Goal: Task Accomplishment & Management: Use online tool/utility

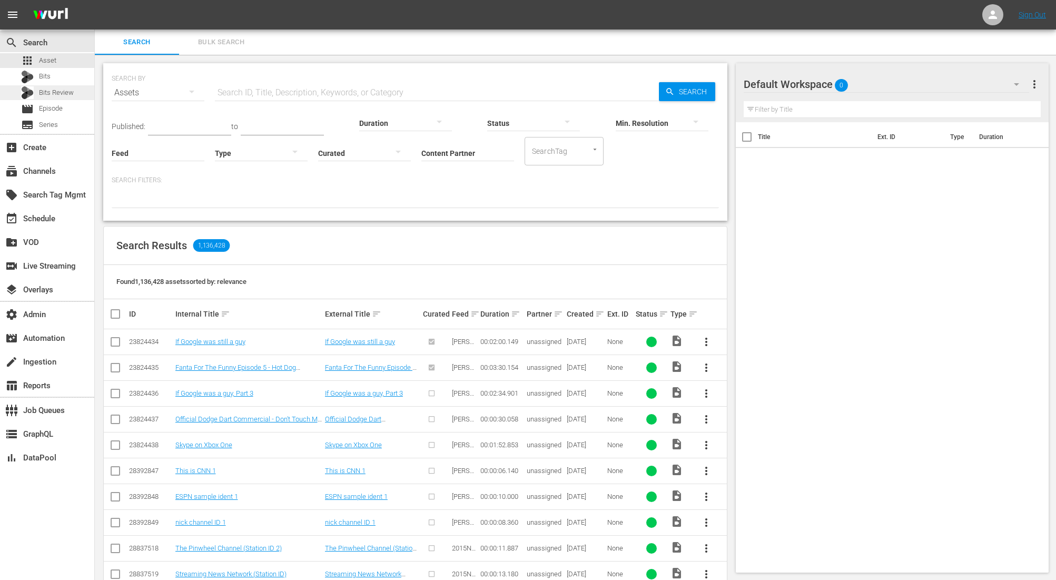
click at [71, 98] on div "Bits Review" at bounding box center [47, 92] width 53 height 15
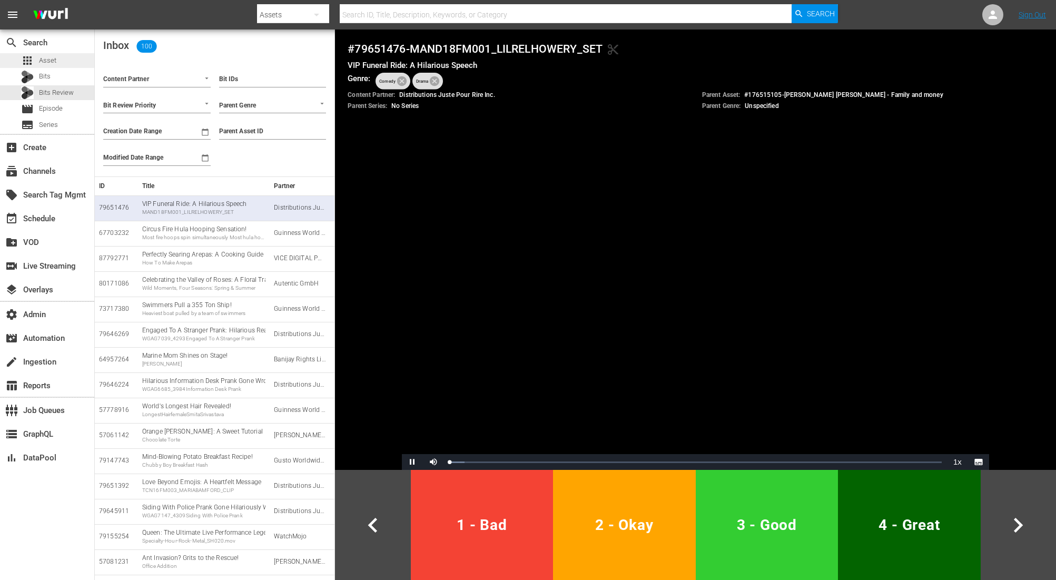
click at [47, 57] on span "Asset" at bounding box center [47, 60] width 17 height 11
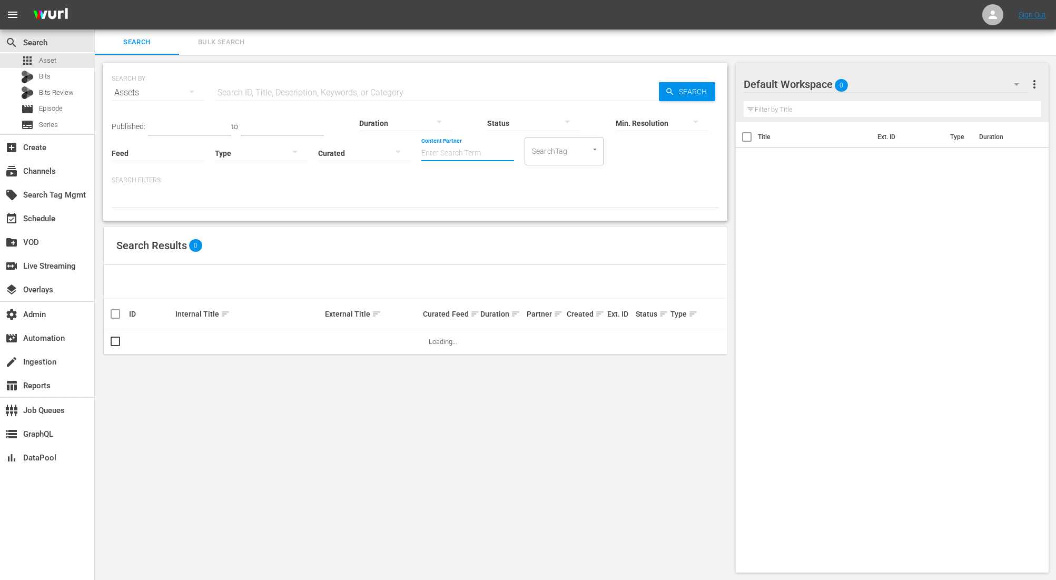
click at [457, 152] on input "Content Partner" at bounding box center [467, 154] width 93 height 38
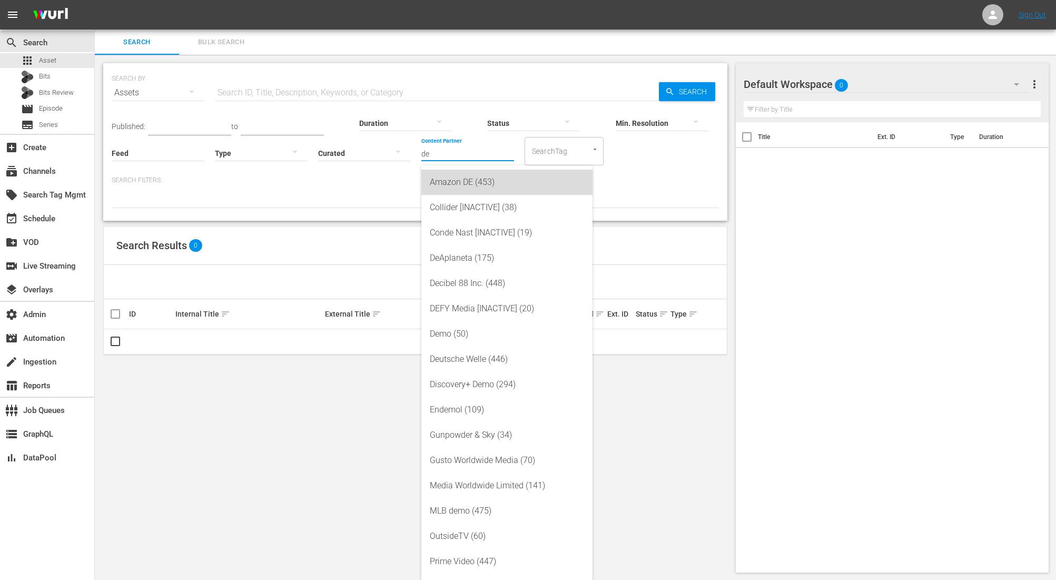
click at [450, 179] on div "Amazon DE (453)" at bounding box center [507, 182] width 154 height 25
type input "Amazon DE (453)"
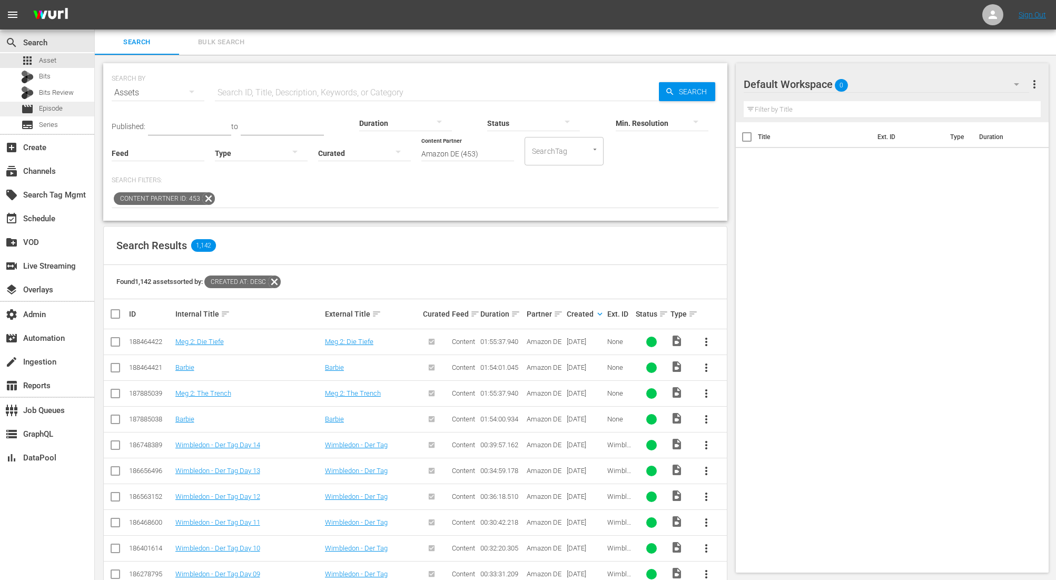
click at [56, 111] on span "Episode" at bounding box center [51, 108] width 24 height 11
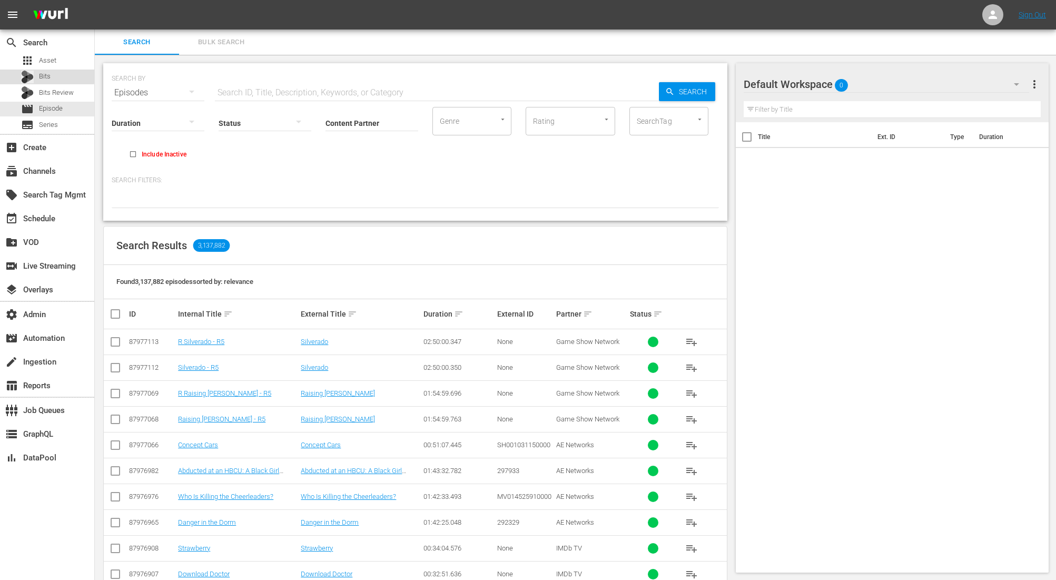
click at [39, 75] on span "Bits" at bounding box center [45, 76] width 12 height 11
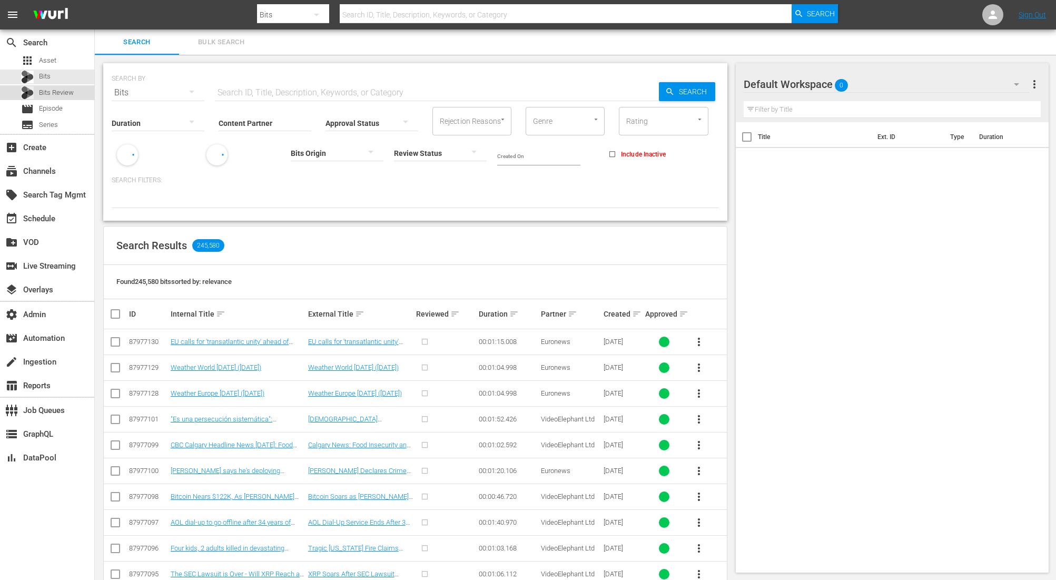
click at [79, 92] on div "Bits Review" at bounding box center [47, 92] width 94 height 15
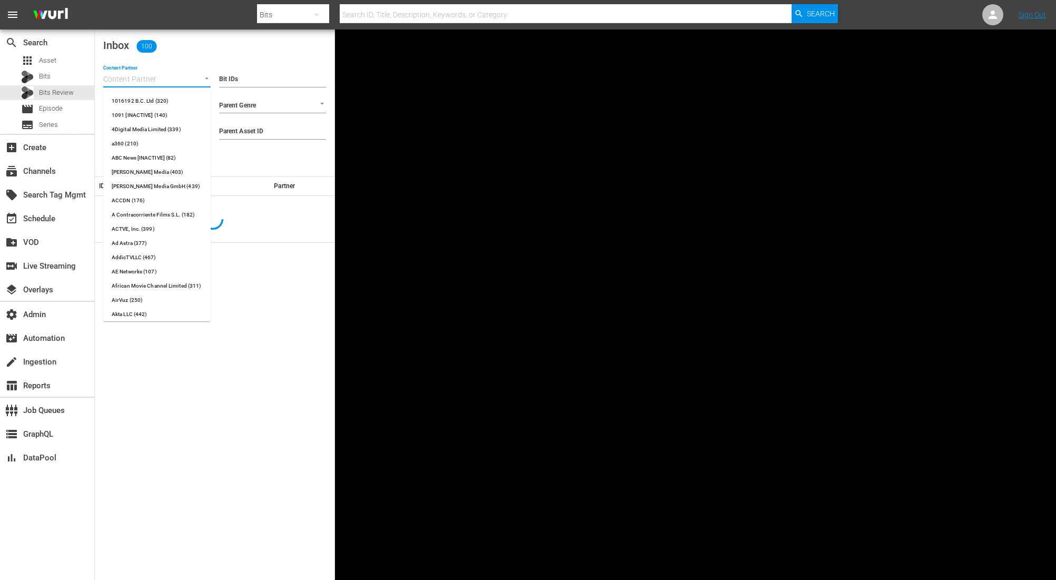
click at [167, 79] on input "Content Partner" at bounding box center [142, 80] width 78 height 14
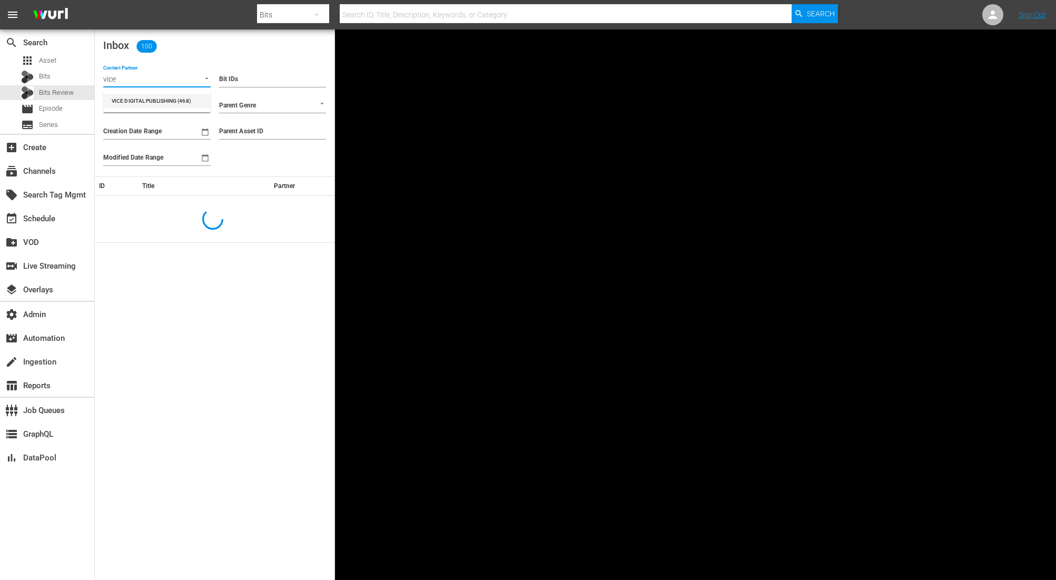
click at [154, 104] on li "VICE DIGITAL PUBLISHING (468)" at bounding box center [156, 101] width 107 height 14
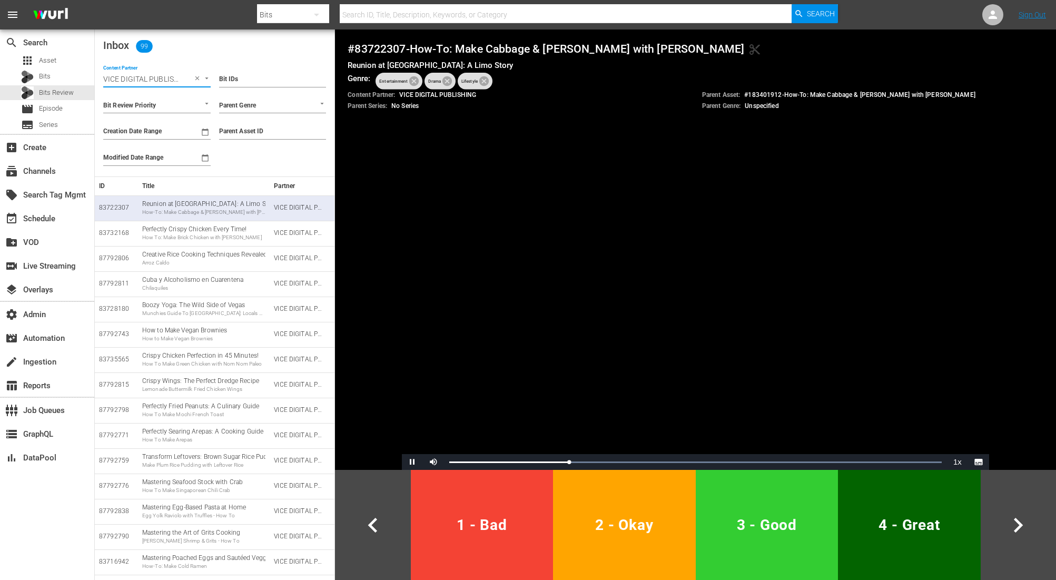
type input "VICE DIGITAL PUBLISHING (468)"
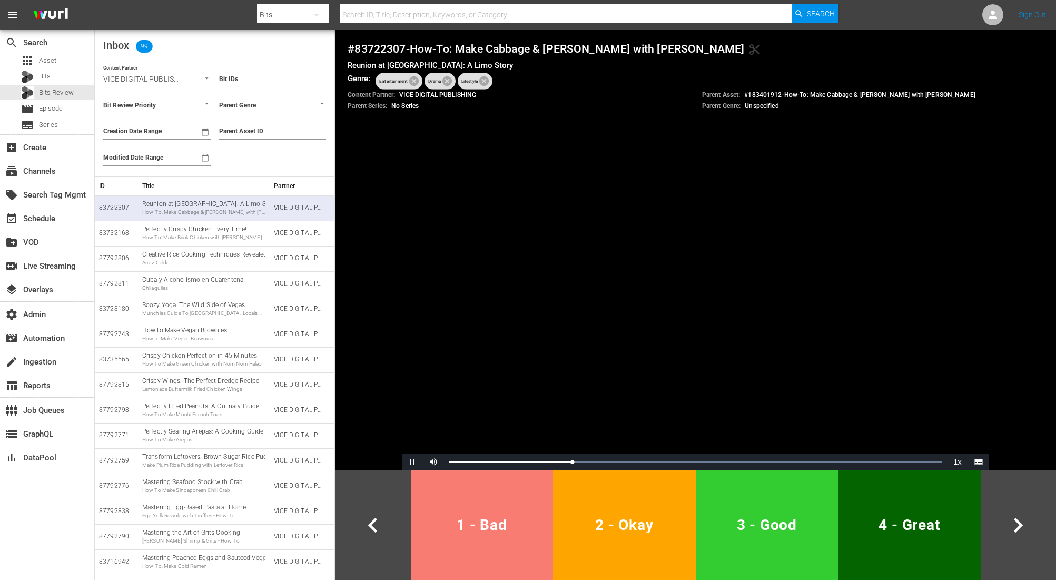
click at [489, 529] on span "1 - Bad" at bounding box center [482, 525] width 134 height 26
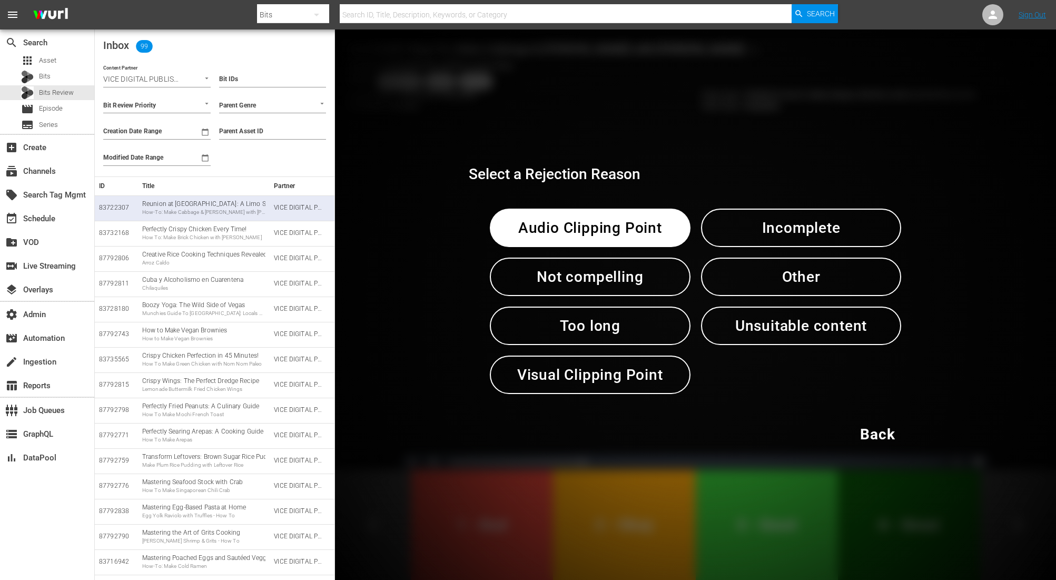
click at [592, 236] on span "Audio Clipping Point" at bounding box center [590, 228] width 146 height 26
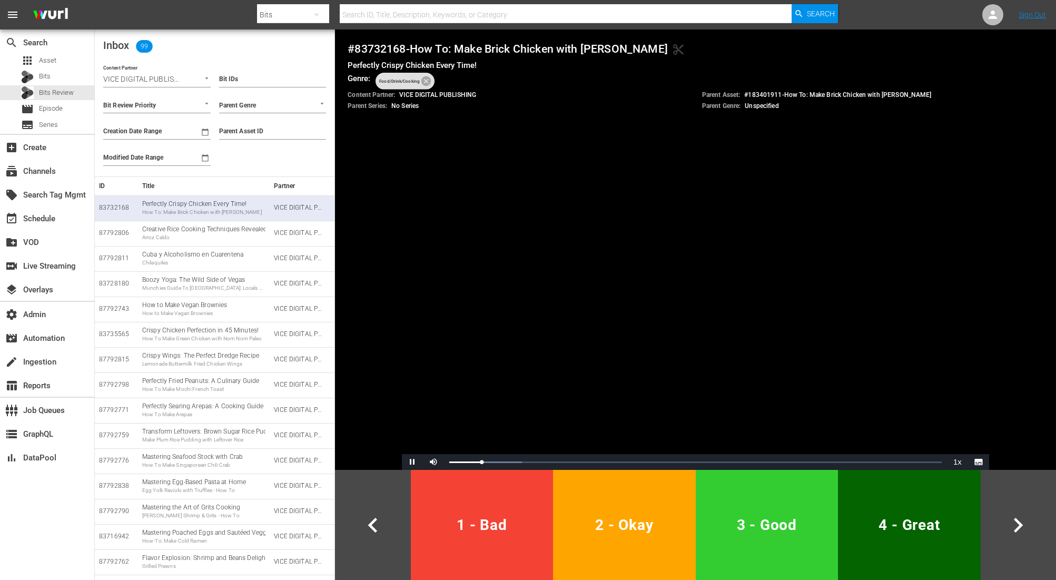
click at [485, 493] on button "1 - Bad" at bounding box center [482, 525] width 143 height 110
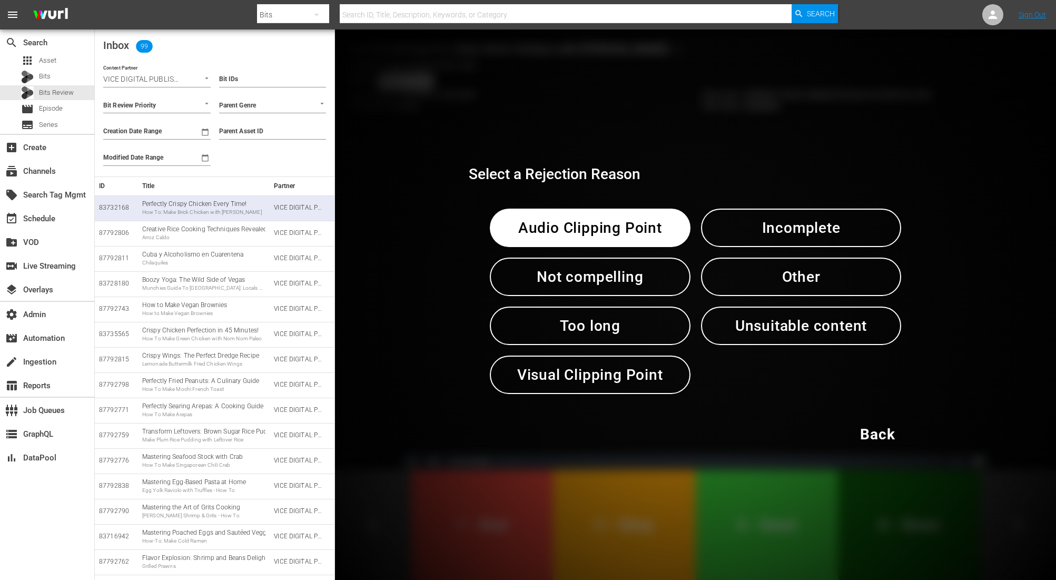
click at [485, 493] on div "Select a Rejection Reason Audio Clipping Point Incomplete Not compelling Other …" at bounding box center [695, 304] width 721 height 550
click at [594, 240] on span "Audio Clipping Point" at bounding box center [590, 228] width 146 height 26
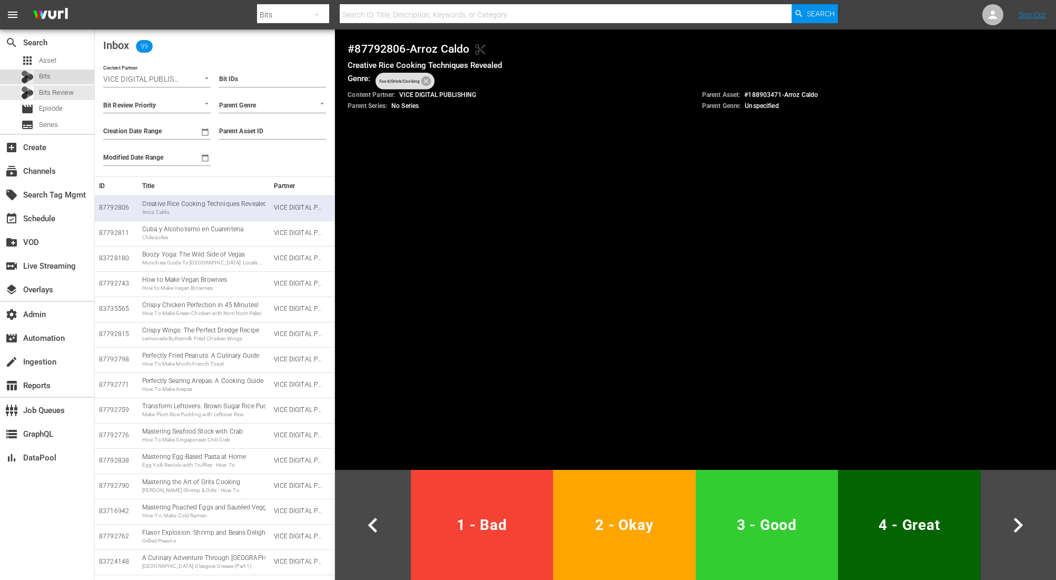
click at [65, 77] on div "Bits" at bounding box center [47, 77] width 94 height 15
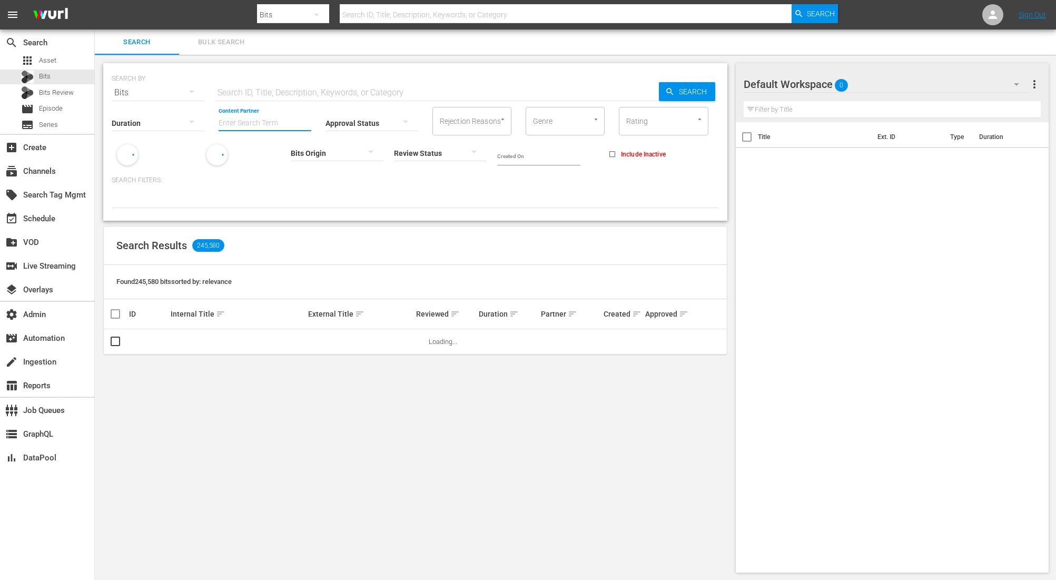
click at [261, 122] on input "Content Partner" at bounding box center [265, 124] width 93 height 38
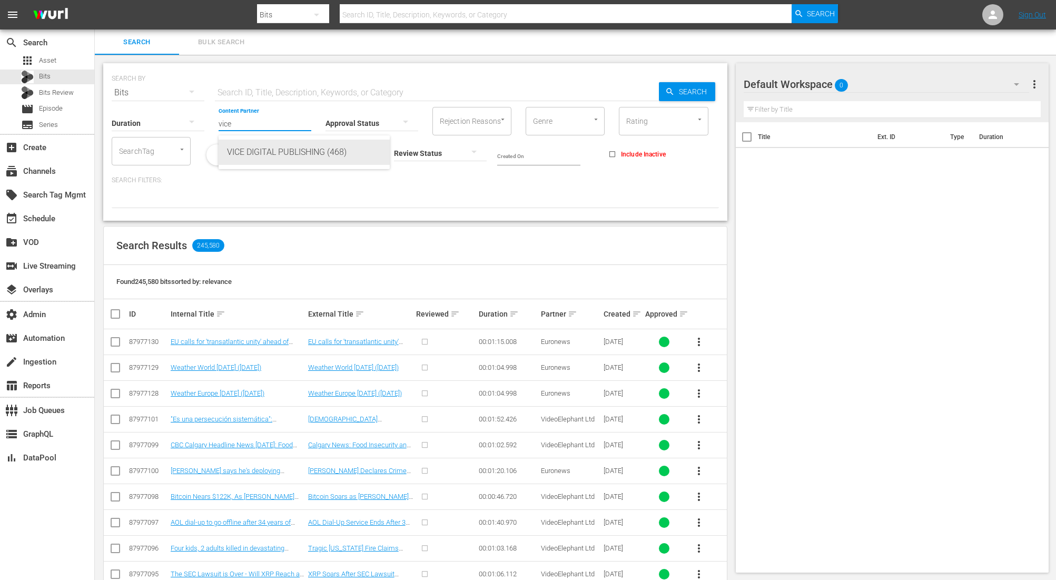
click at [261, 163] on div "VICE DIGITAL PUBLISHING (468)" at bounding box center [304, 152] width 154 height 25
type input "VICE DIGITAL PUBLISHING (468)"
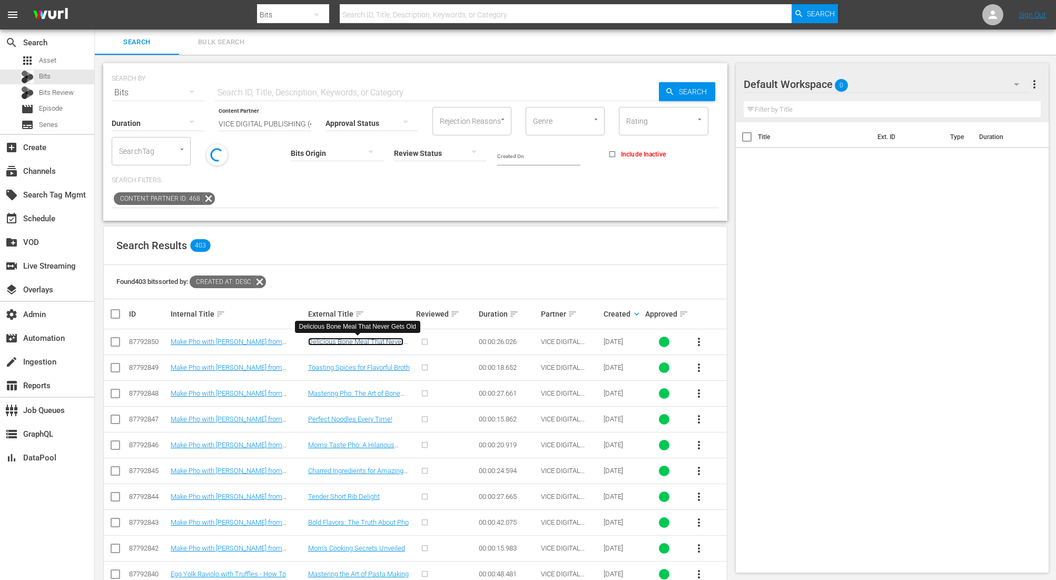
click at [380, 343] on link "Delicious Bone Meal That Never Gets Old" at bounding box center [355, 346] width 95 height 16
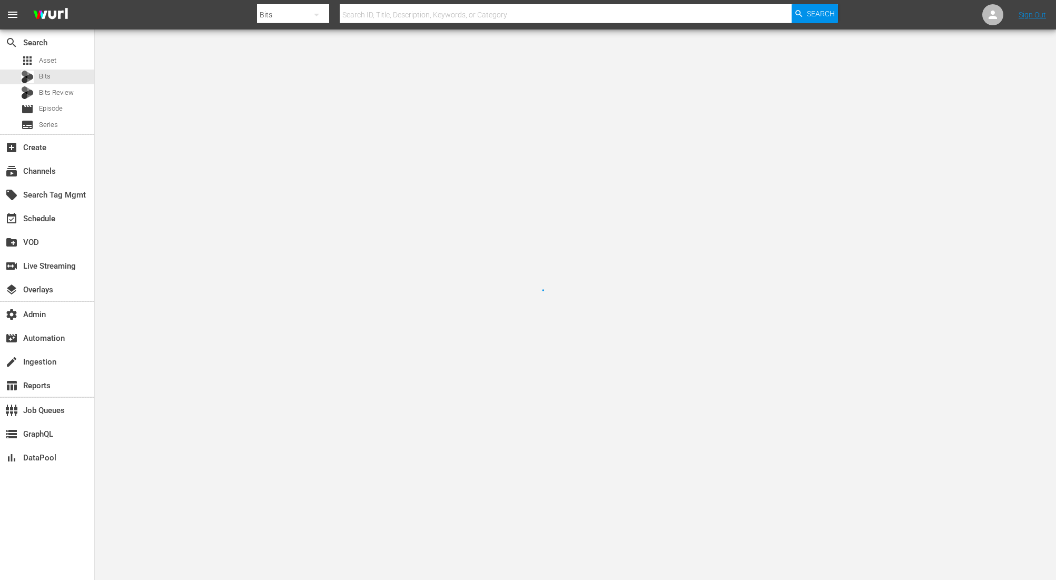
click at [380, 343] on div at bounding box center [528, 290] width 1056 height 580
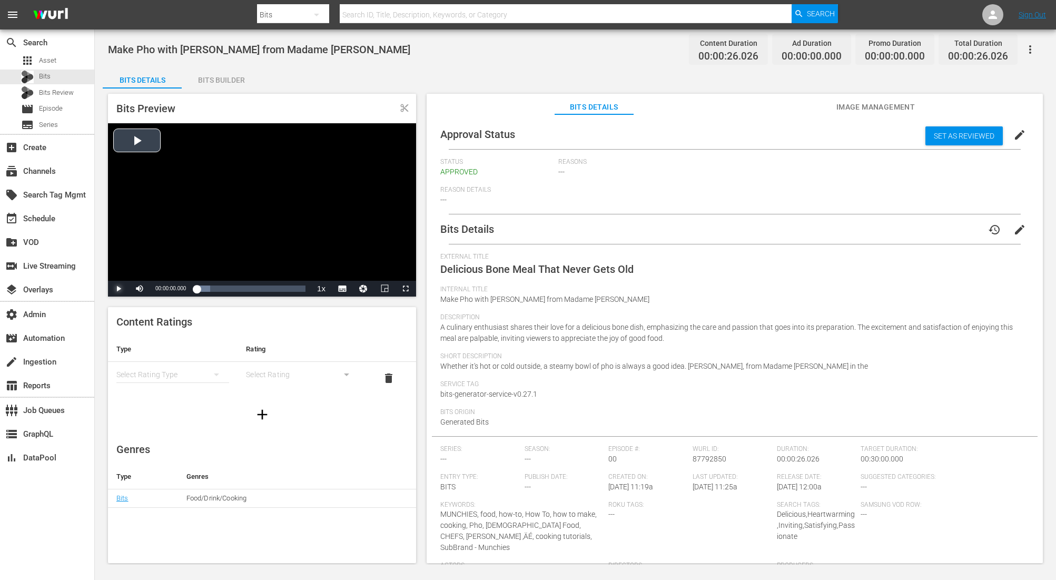
click at [118, 289] on span "Video Player" at bounding box center [118, 289] width 0 height 0
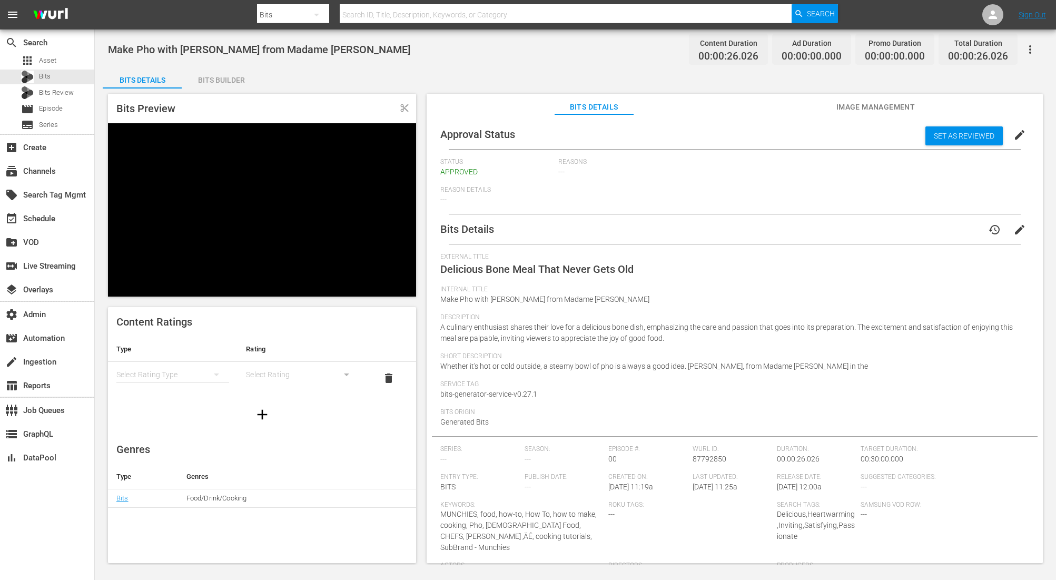
click at [1032, 43] on icon "button" at bounding box center [1030, 49] width 13 height 13
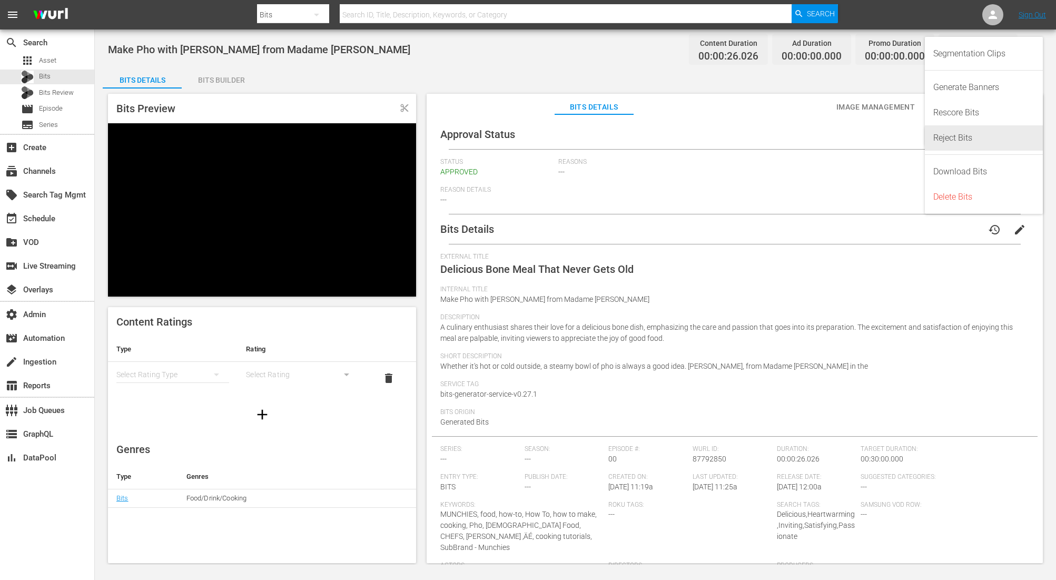
click at [976, 136] on div "Reject Bits" at bounding box center [983, 137] width 101 height 25
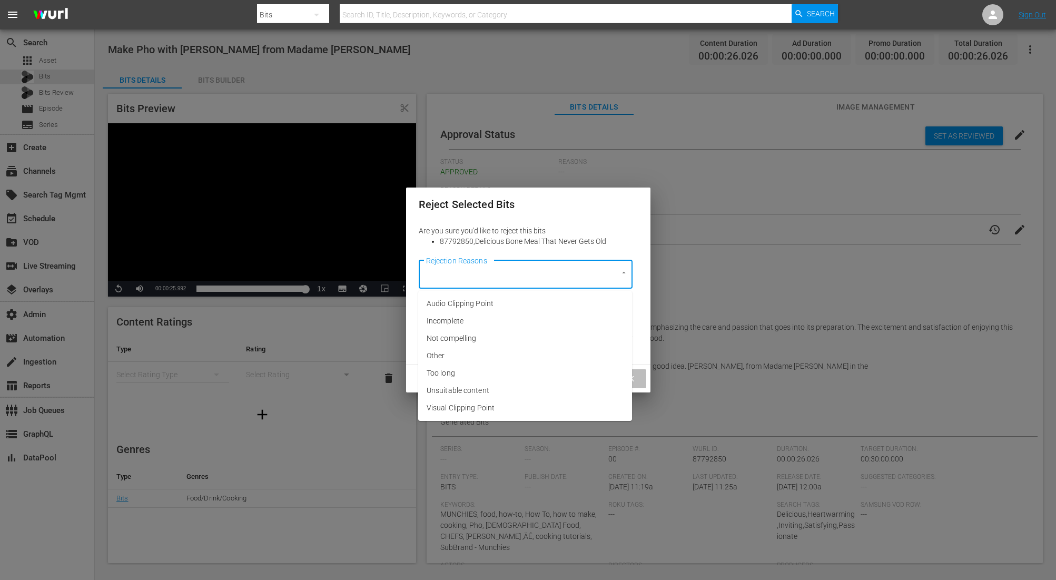
click at [544, 283] on input "Rejection Reasons" at bounding box center [510, 274] width 175 height 19
click at [502, 318] on li "Incomplete" at bounding box center [525, 320] width 214 height 17
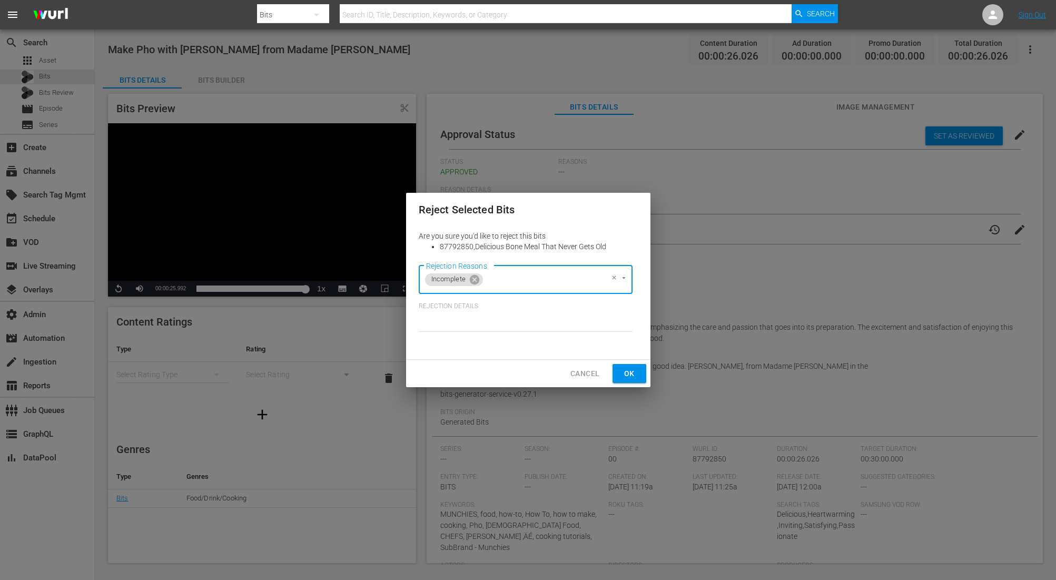
click at [632, 371] on span "Ok" at bounding box center [629, 373] width 17 height 13
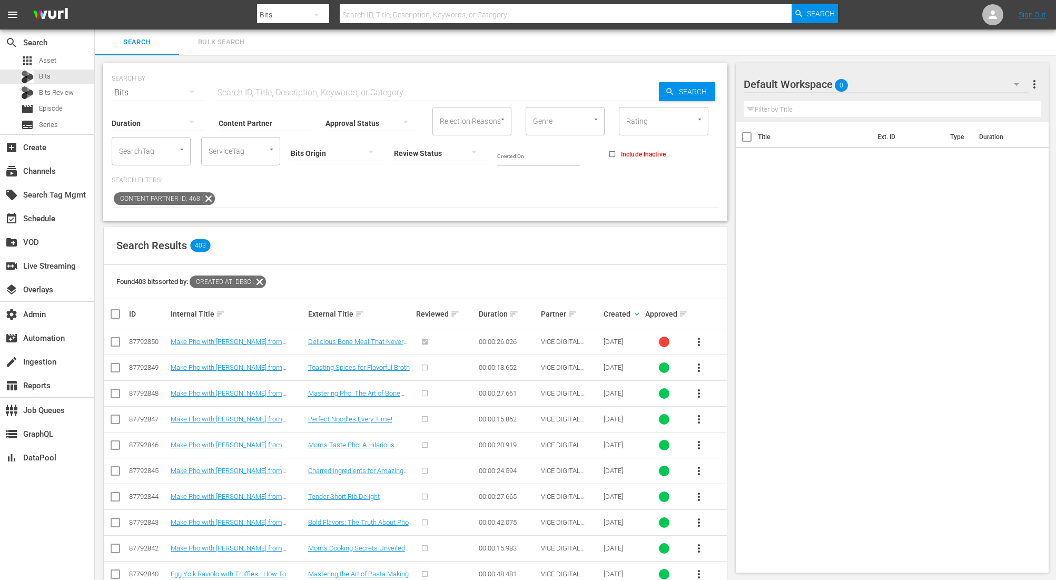
click at [304, 94] on input "text" at bounding box center [437, 92] width 444 height 25
paste input "188903413"
type input "188903413"
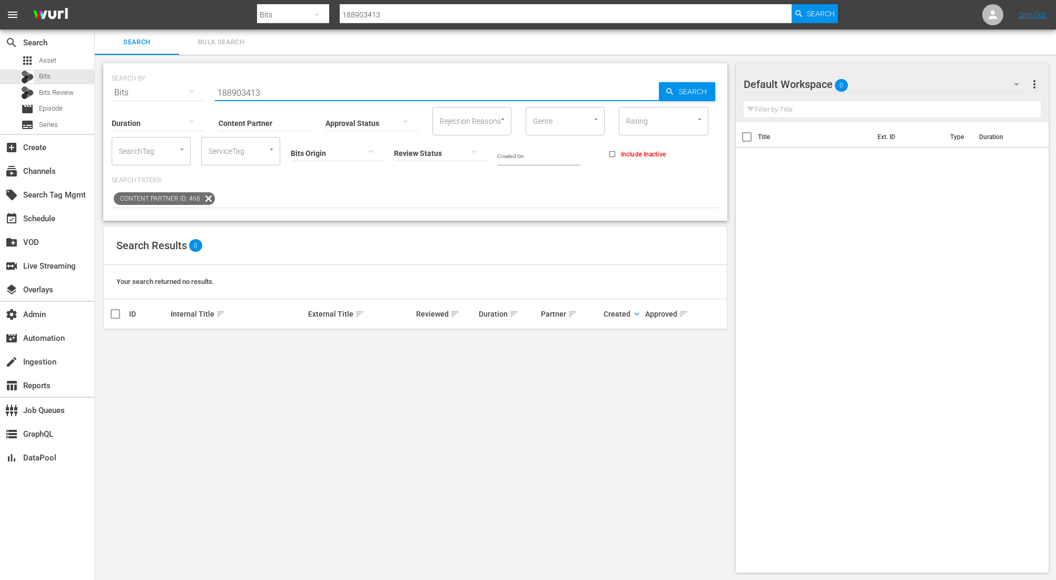
drag, startPoint x: 269, startPoint y: 90, endPoint x: 154, endPoint y: 89, distance: 115.3
click at [154, 90] on div "SEARCH BY Search By Bits Search ID, Title, Description, Keywords, or Category 1…" at bounding box center [415, 86] width 607 height 38
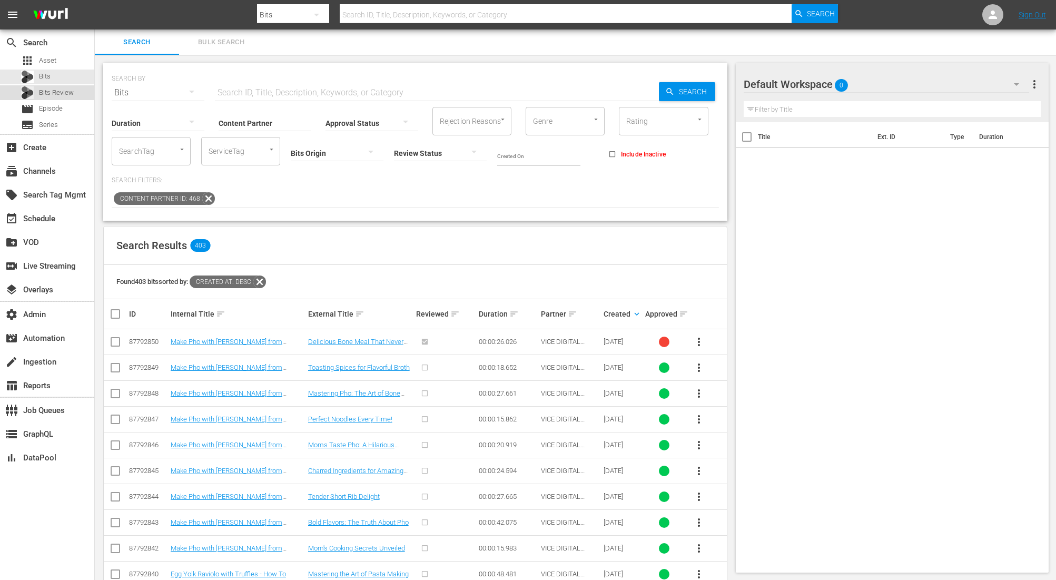
click at [79, 93] on div "Bits Review" at bounding box center [47, 92] width 94 height 15
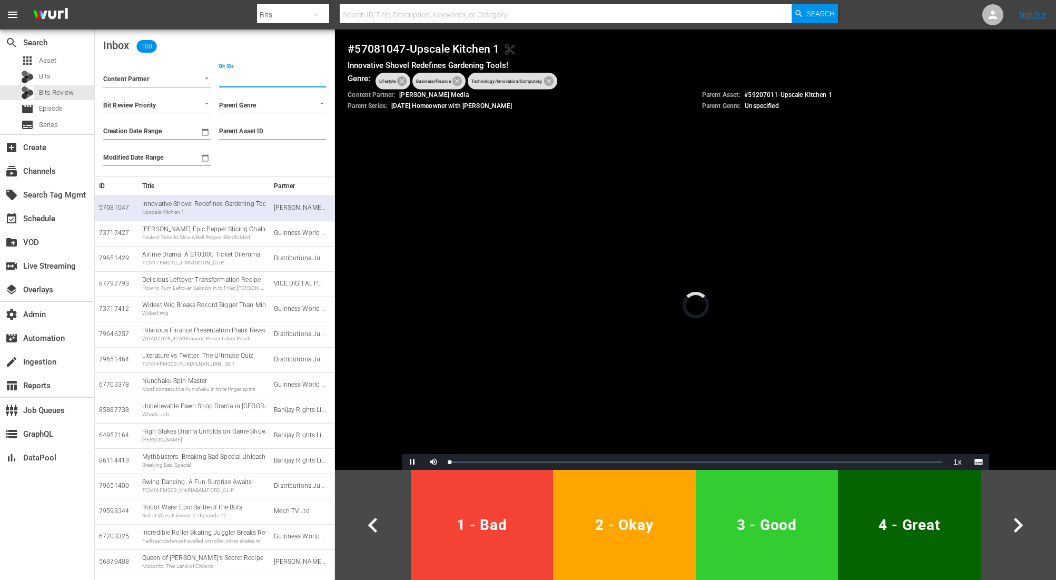
click at [244, 79] on input "Bit IDs" at bounding box center [272, 80] width 107 height 16
paste input "188903413"
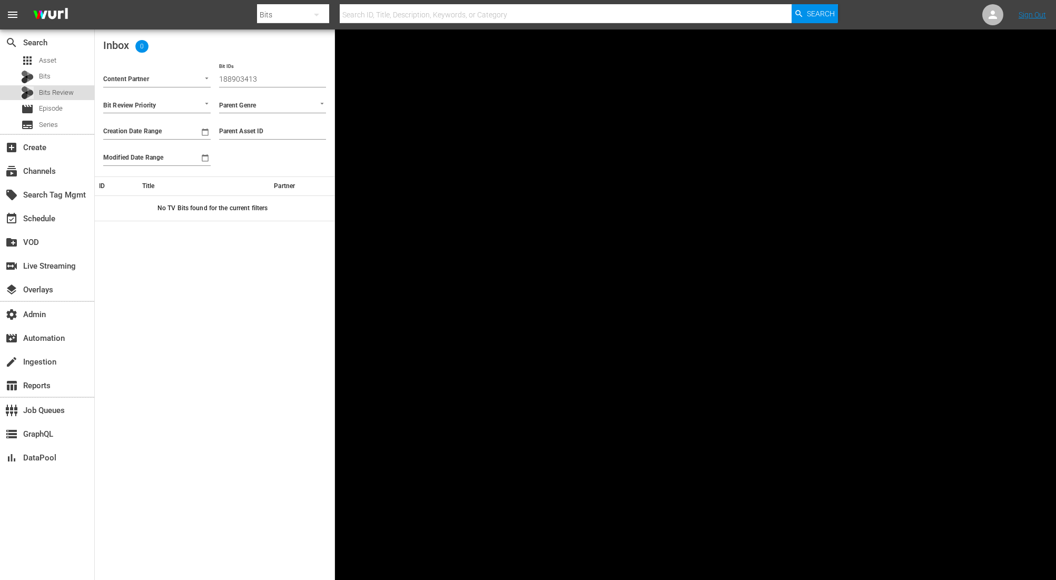
click at [56, 88] on span "Bits Review" at bounding box center [56, 92] width 35 height 11
drag, startPoint x: 275, startPoint y: 76, endPoint x: 200, endPoint y: 84, distance: 76.2
click at [200, 84] on div "Content Partner Bit Review Priority Creation Date Range Modified Date Range Bit…" at bounding box center [214, 115] width 231 height 113
drag, startPoint x: 264, startPoint y: 82, endPoint x: 164, endPoint y: 79, distance: 99.6
click at [164, 79] on div "Content Partner Bit Review Priority Creation Date Range Modified Date Range Bit…" at bounding box center [214, 115] width 231 height 113
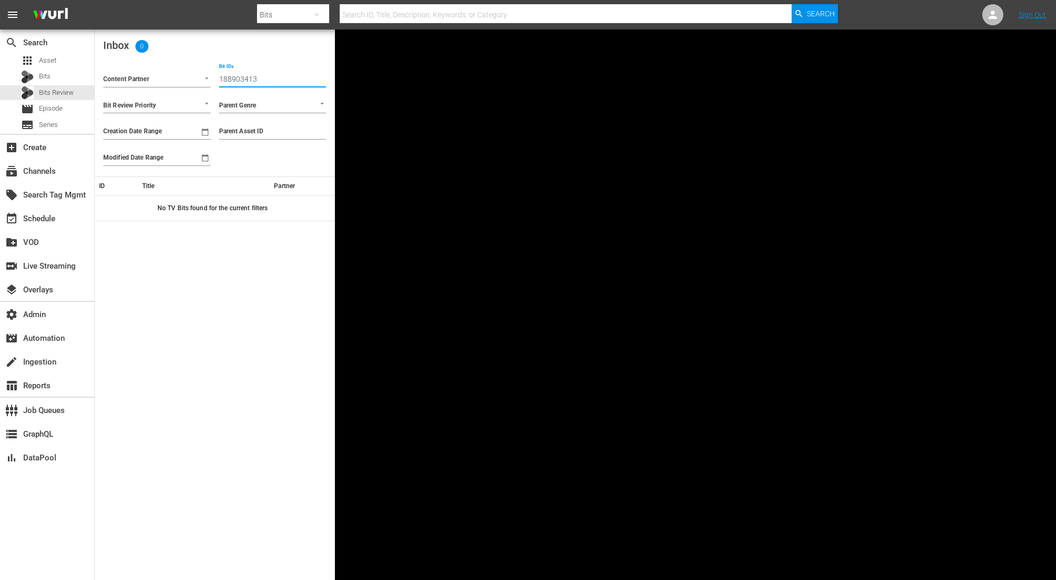
paste input "05"
type input "188903405"
click at [245, 133] on input "Parent Asset ID" at bounding box center [272, 132] width 107 height 16
paste input "188903405"
type input "188903405"
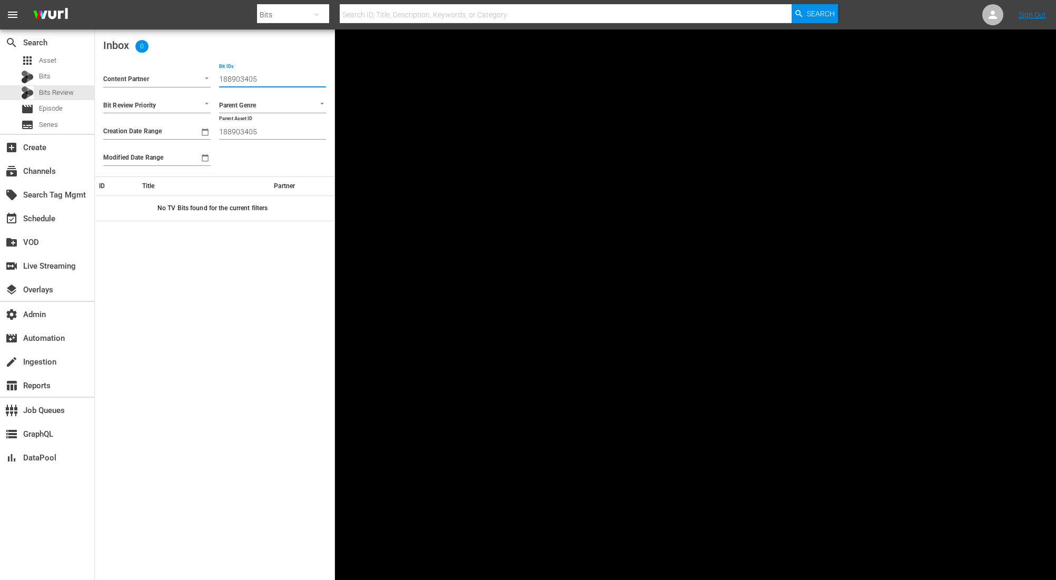
drag, startPoint x: 263, startPoint y: 79, endPoint x: 134, endPoint y: 81, distance: 129.0
click at [135, 81] on div "Content Partner Bit Review Priority Creation Date Range Modified Date Range Bit…" at bounding box center [214, 115] width 231 height 113
drag, startPoint x: 261, startPoint y: 128, endPoint x: -5, endPoint y: 70, distance: 272.8
click at [0, 70] on html "menu Search By Bits Search ID, Title, Description, Keywords, or Category Search…" at bounding box center [528, 290] width 1056 height 580
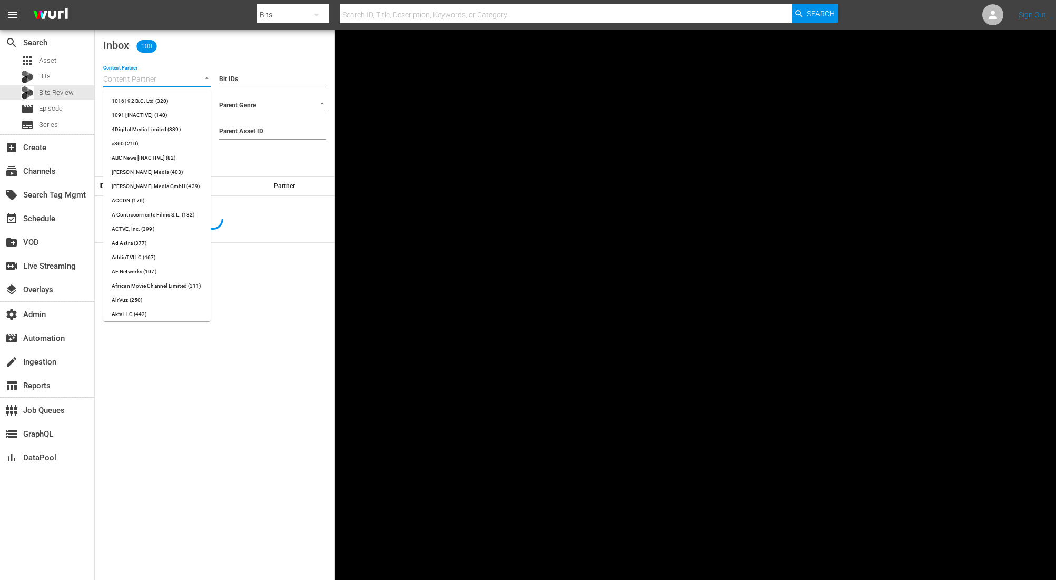
click at [136, 80] on input "Content Partner" at bounding box center [142, 80] width 78 height 14
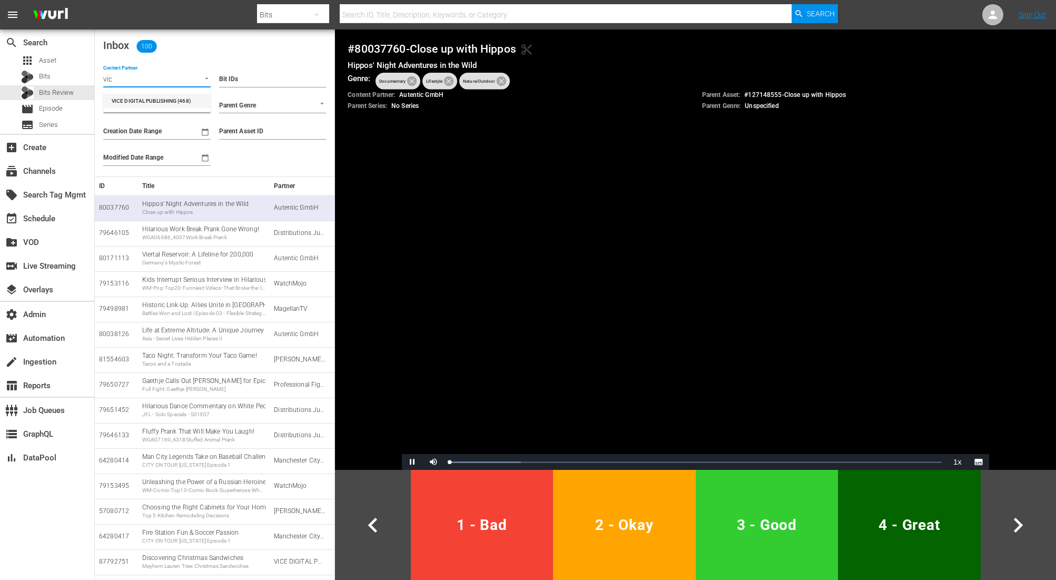
click at [128, 100] on li "VICE DIGITAL PUBLISHING (468)" at bounding box center [156, 101] width 107 height 14
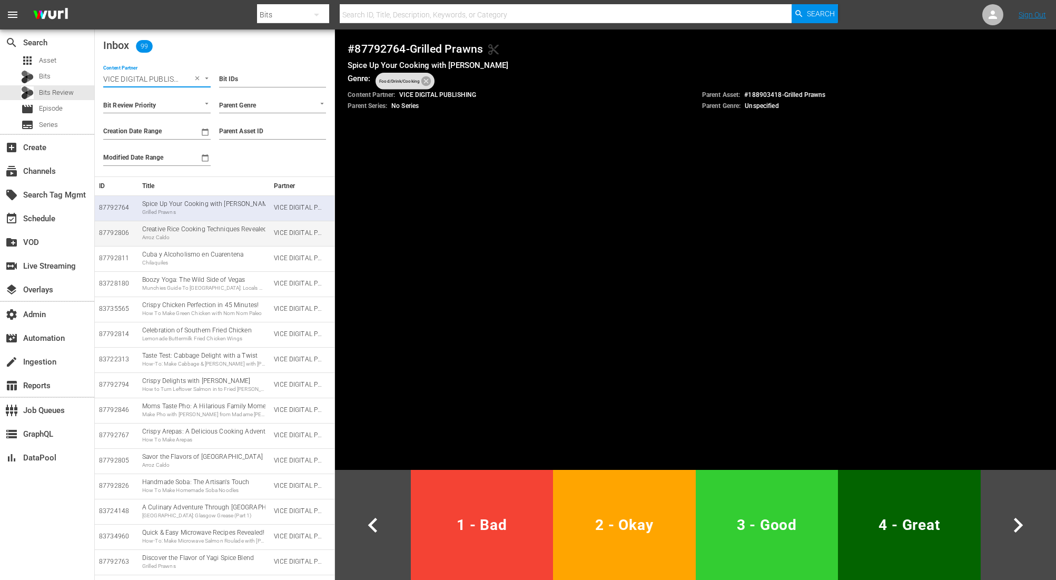
type input "VICE DIGITAL PUBLISHING (468)"
click at [206, 237] on div "Arroz Caldo" at bounding box center [203, 237] width 123 height 7
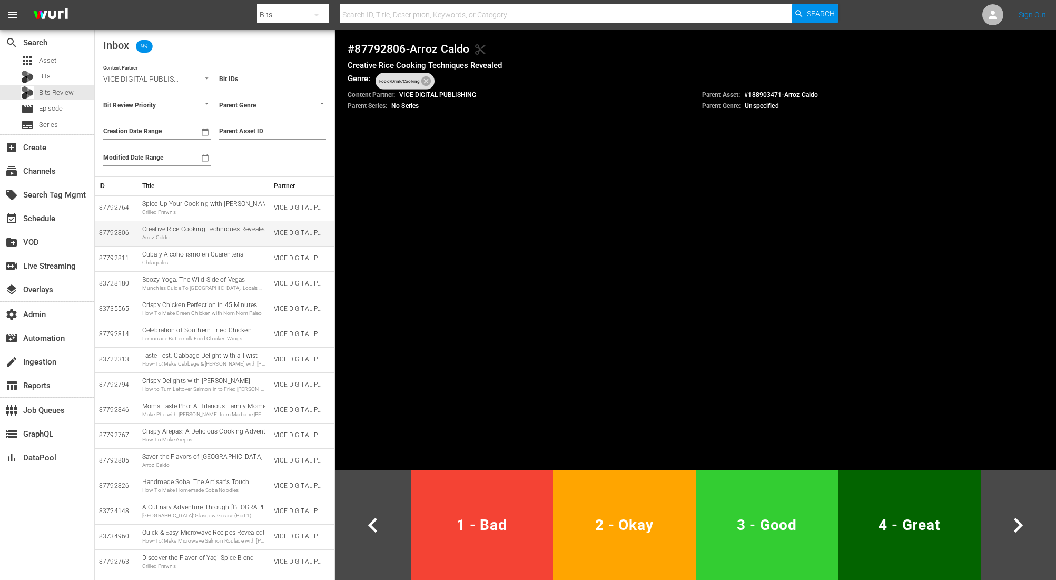
click at [206, 237] on div "Arroz Caldo" at bounding box center [203, 237] width 123 height 7
click at [66, 73] on div "Bits" at bounding box center [47, 77] width 94 height 15
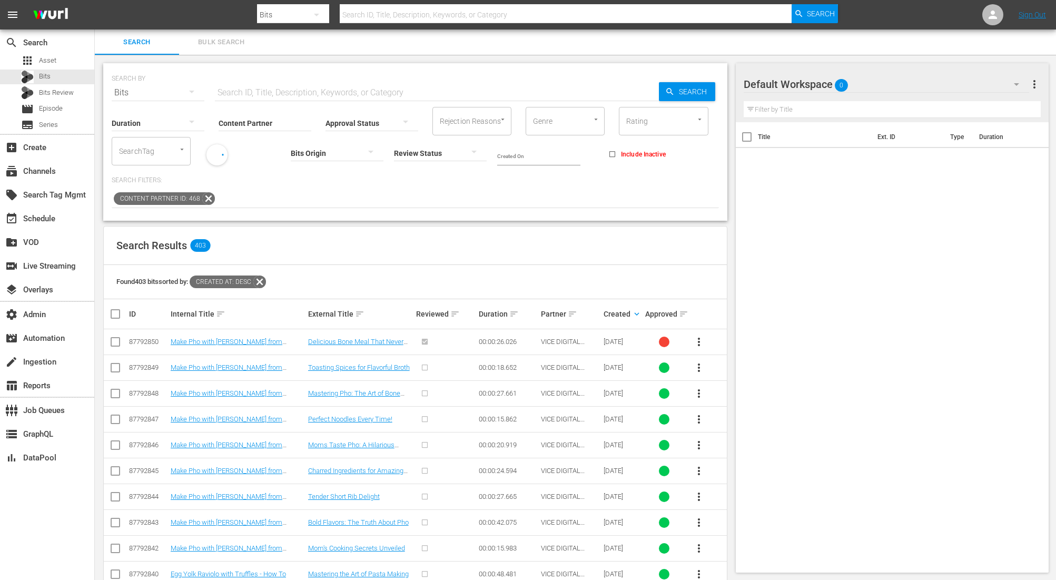
click at [392, 145] on div "Duration Content Partner Enter Search Term Approval Status Rejection Reasons Re…" at bounding box center [415, 135] width 607 height 60
click at [399, 153] on div at bounding box center [440, 152] width 93 height 29
click at [414, 168] on div "NOT REVIEWED" at bounding box center [440, 168] width 93 height 17
click at [365, 341] on link "Toasting Spices for Flavorful Broth" at bounding box center [359, 342] width 102 height 8
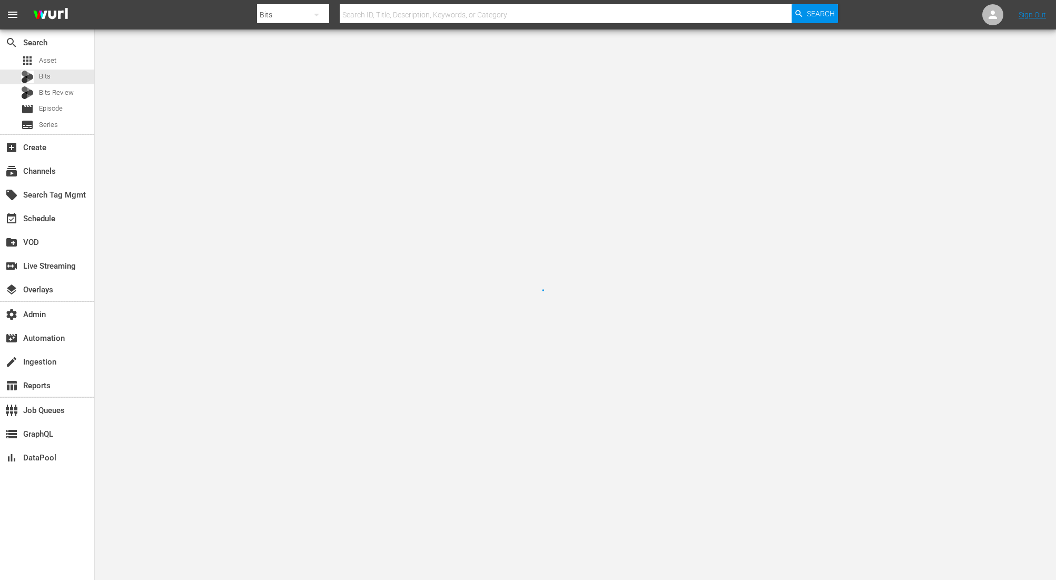
click at [365, 341] on div at bounding box center [528, 290] width 1056 height 580
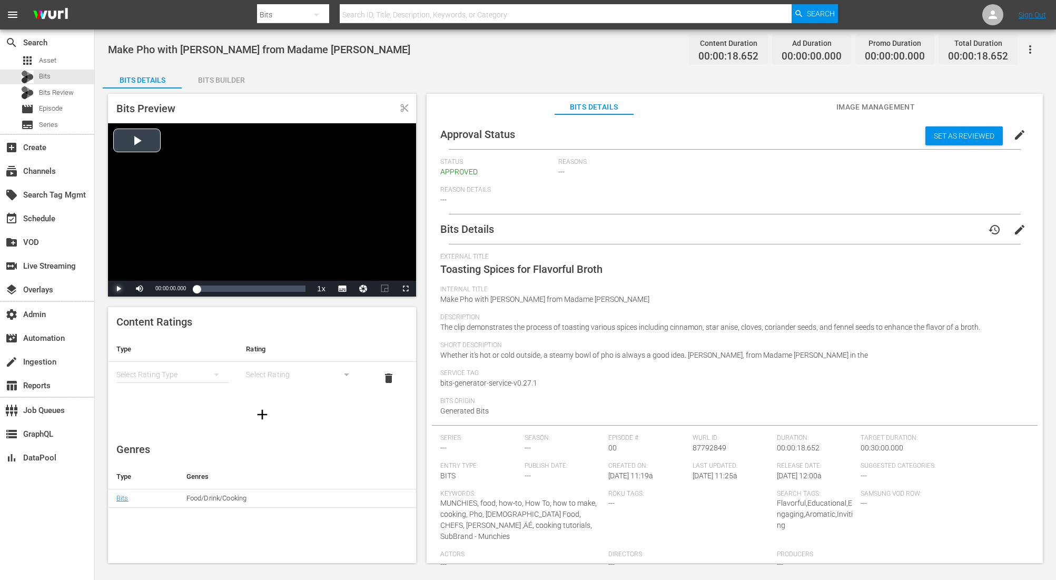
click at [118, 289] on span "Video Player" at bounding box center [118, 289] width 0 height 0
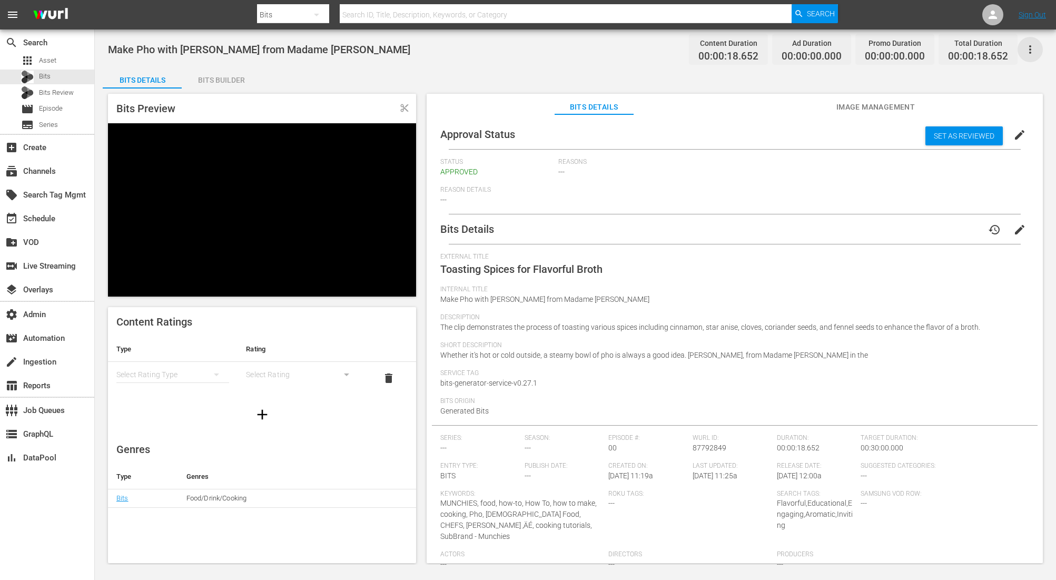
click at [1028, 51] on icon "button" at bounding box center [1030, 49] width 13 height 13
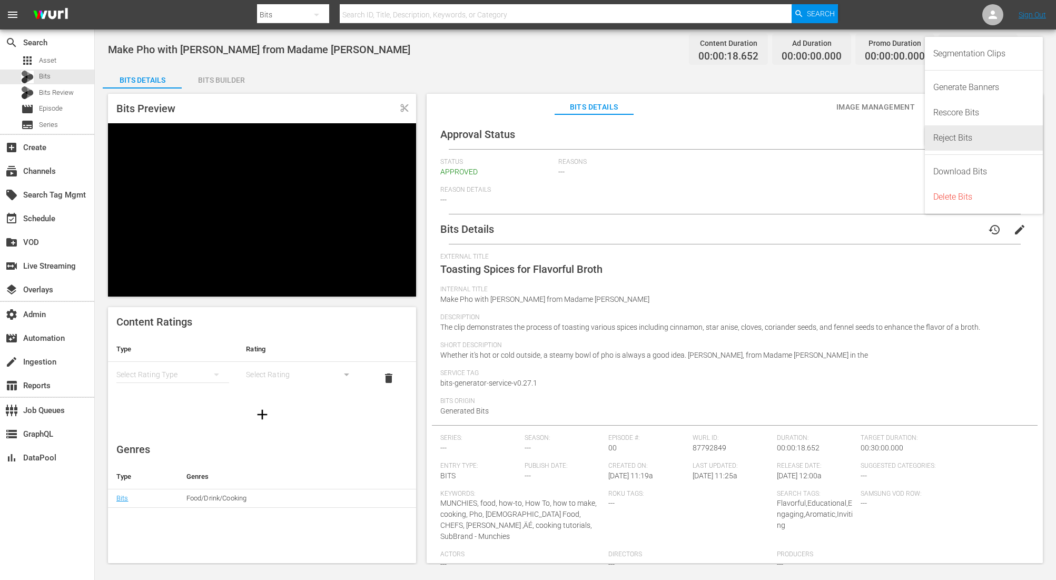
click at [966, 136] on div "Reject Bits" at bounding box center [983, 137] width 101 height 25
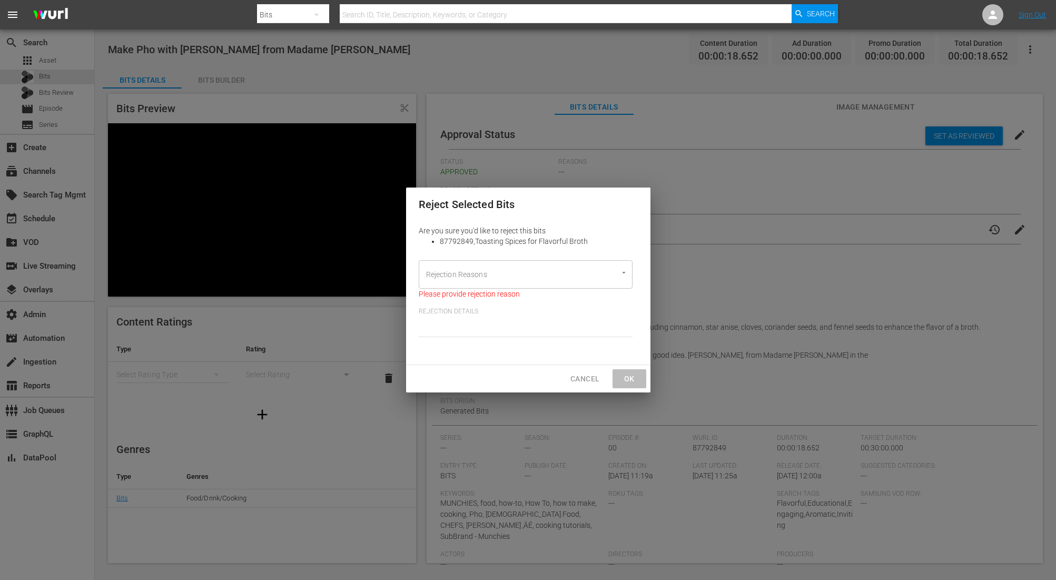
click at [582, 267] on input "Rejection Reasons" at bounding box center [510, 274] width 175 height 19
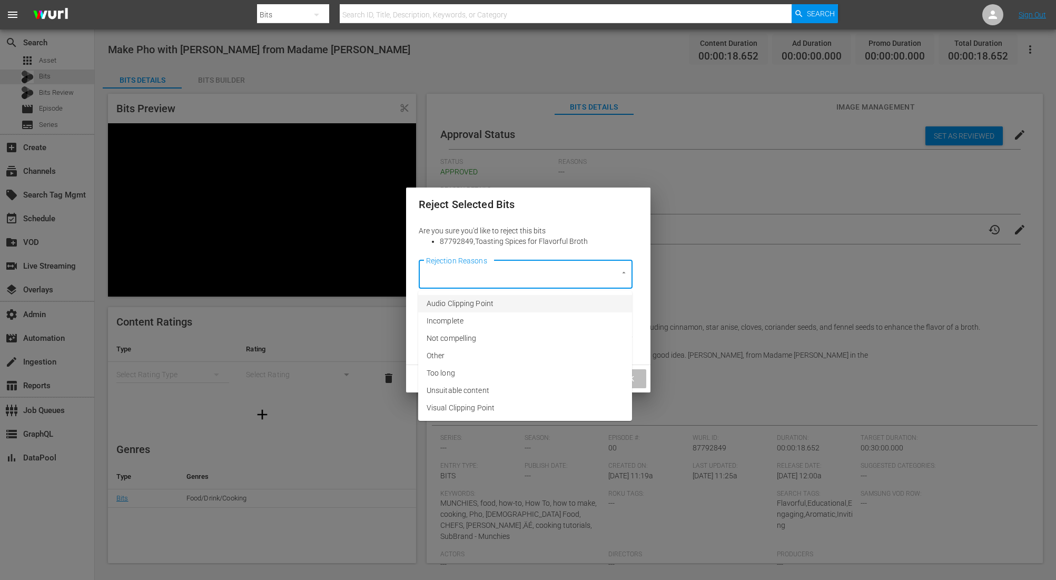
click at [556, 306] on li "Audio Clipping Point" at bounding box center [525, 303] width 214 height 17
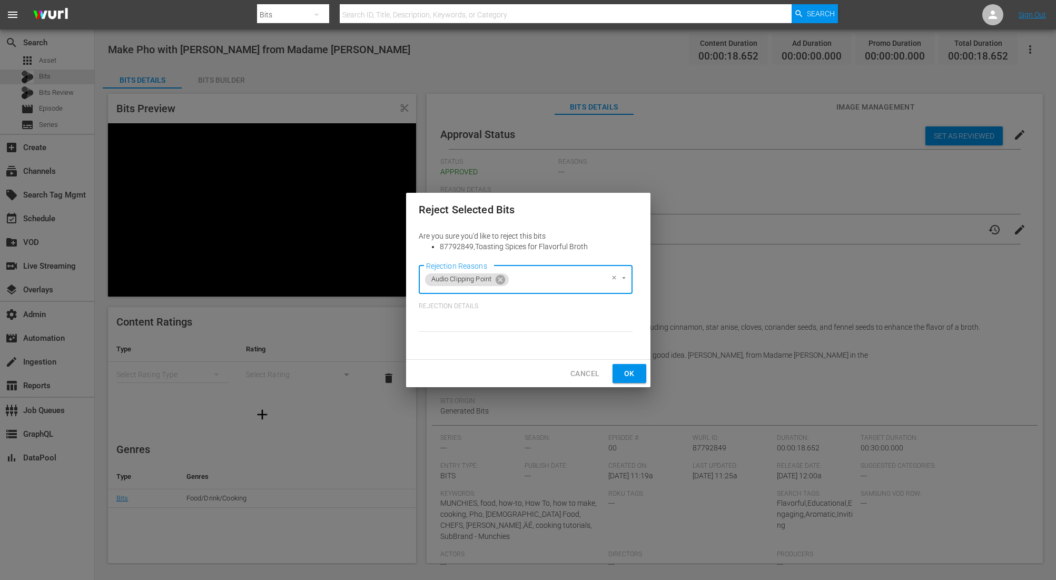
click at [622, 375] on span "Ok" at bounding box center [629, 373] width 17 height 13
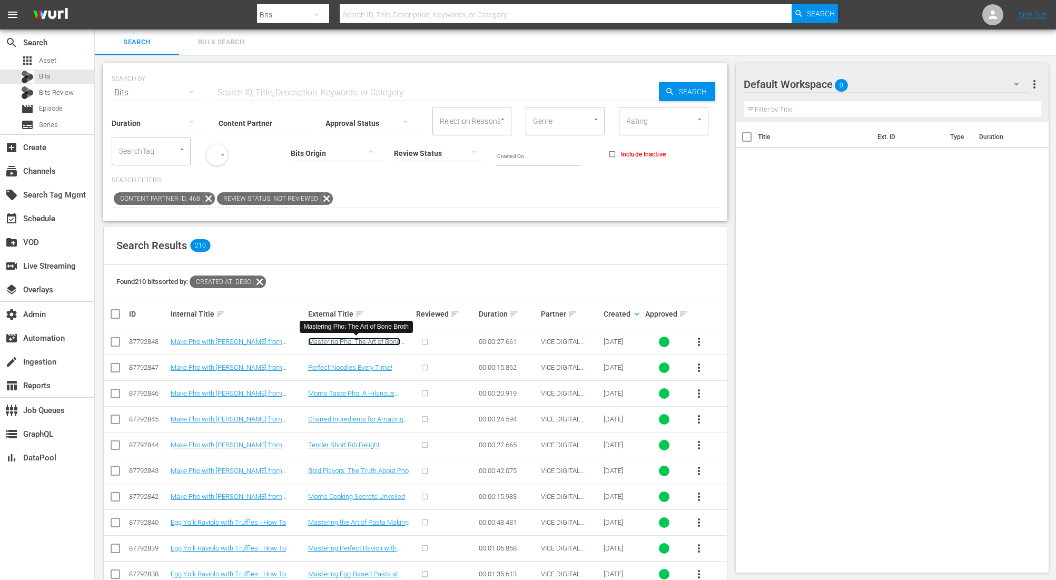
click at [335, 339] on link "Mastering Pho: The Art of Bone Broth" at bounding box center [354, 346] width 92 height 16
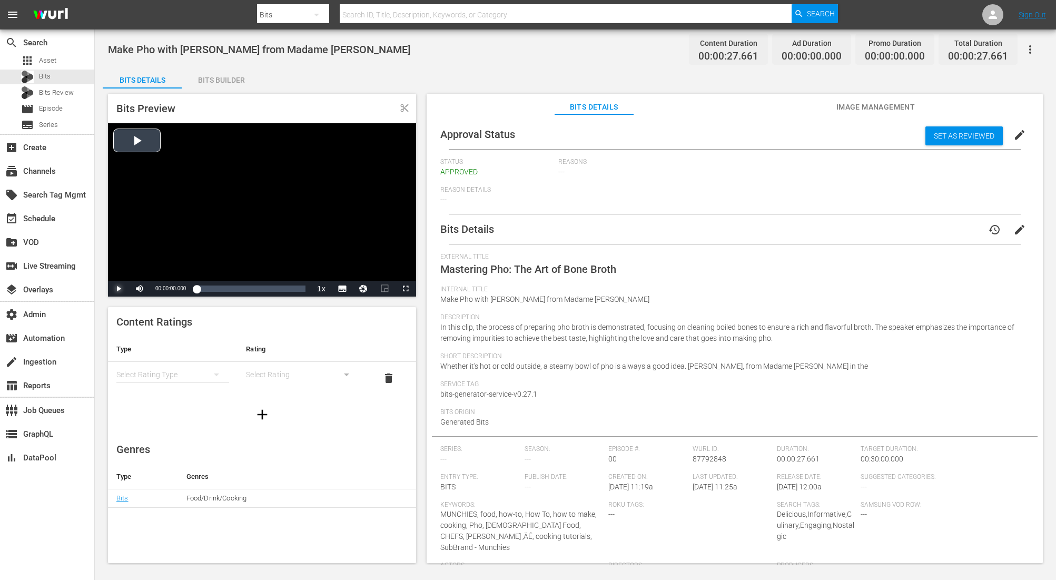
click at [118, 289] on span "Video Player" at bounding box center [118, 289] width 0 height 0
click at [1027, 45] on icon "button" at bounding box center [1030, 49] width 13 height 13
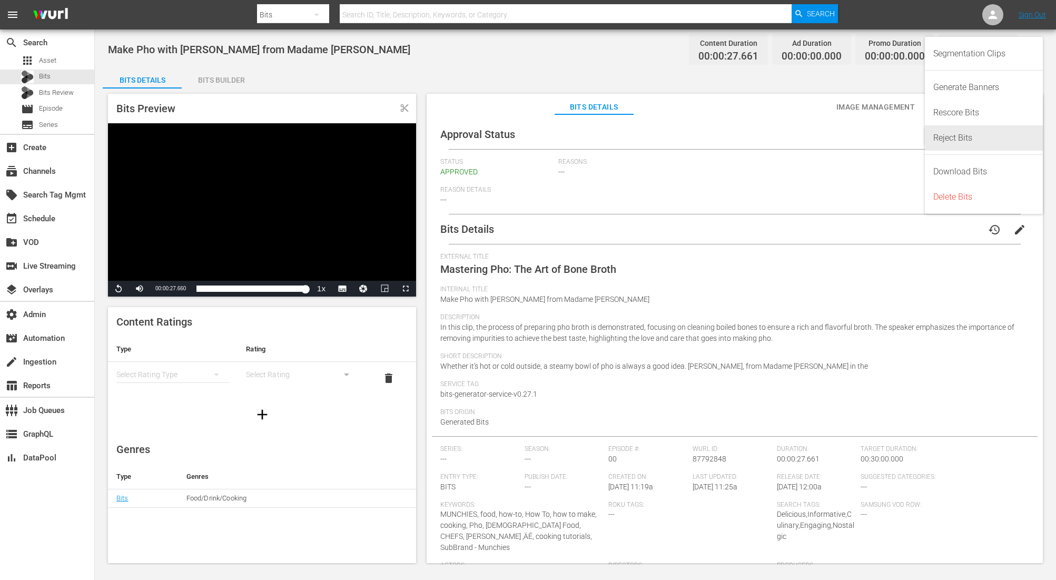
click at [974, 134] on div "Reject Bits" at bounding box center [983, 137] width 101 height 25
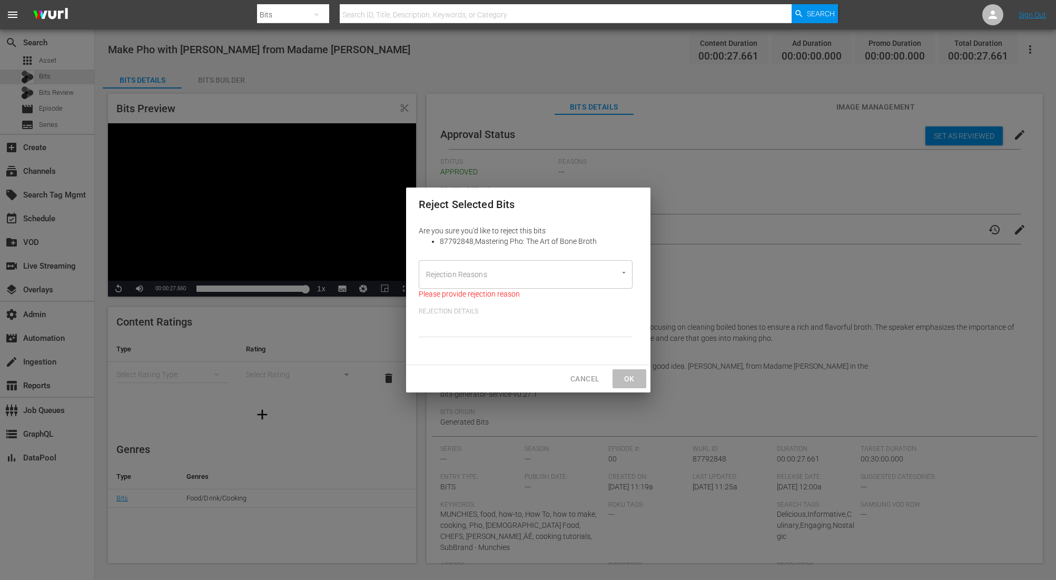
click at [543, 259] on div "Rejection Reasons Rejection Reasons Please provide rejection reason Rejection D…" at bounding box center [528, 301] width 219 height 98
click at [543, 261] on div "Rejection Reasons" at bounding box center [526, 274] width 214 height 28
click at [535, 279] on input "Rejection Reasons" at bounding box center [510, 274] width 175 height 19
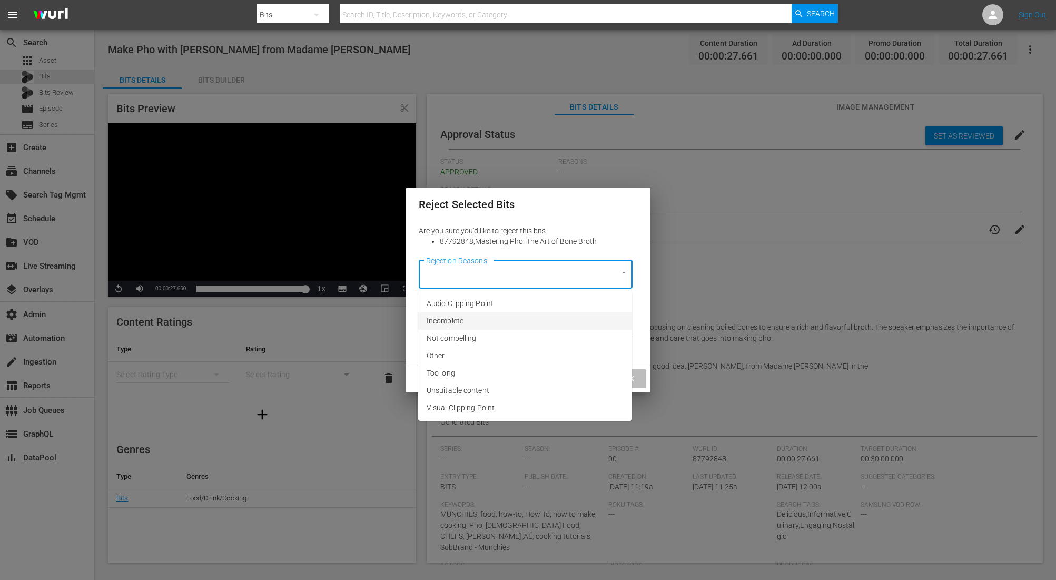
click at [513, 324] on li "Incomplete" at bounding box center [525, 320] width 214 height 17
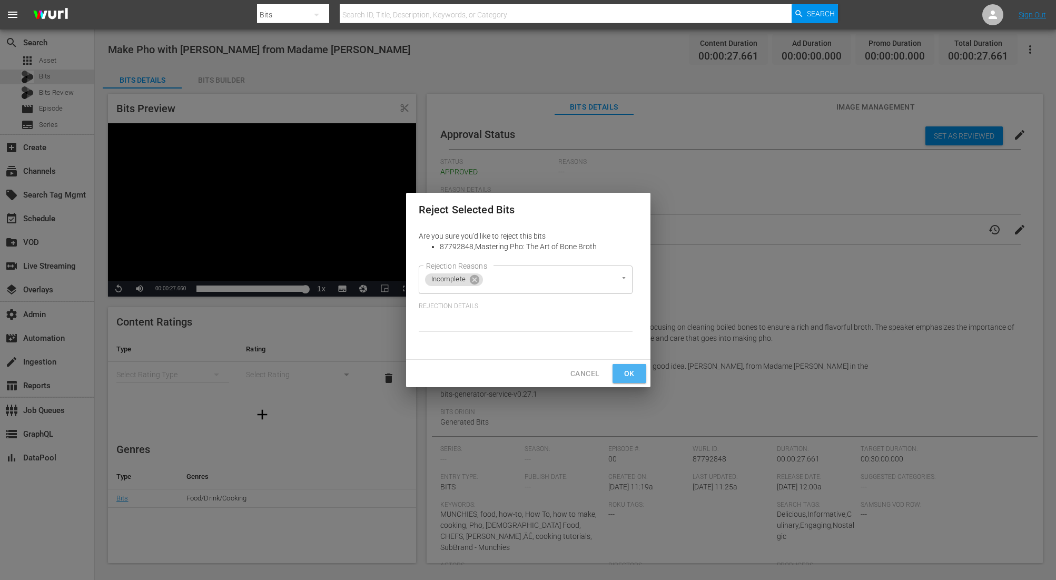
click at [627, 372] on span "Ok" at bounding box center [629, 373] width 17 height 13
